Goal: Task Accomplishment & Management: Manage account settings

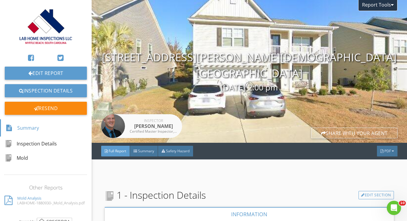
scroll to position [73, 0]
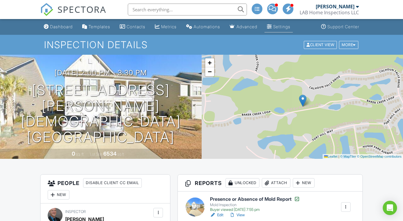
click at [290, 26] on div "Settings" at bounding box center [281, 26] width 17 height 5
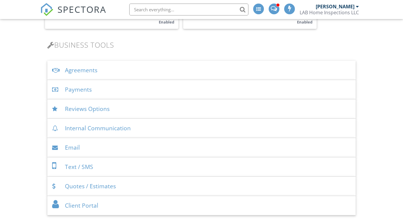
click at [99, 90] on div "Payments" at bounding box center [201, 89] width 308 height 19
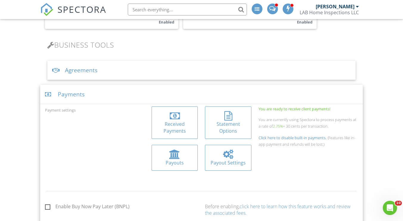
click at [178, 122] on div "Received Payments" at bounding box center [174, 127] width 37 height 13
